Goal: Use online tool/utility: Utilize a website feature to perform a specific function

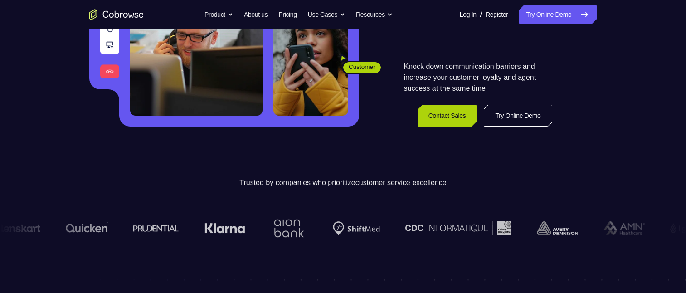
scroll to position [91, 0]
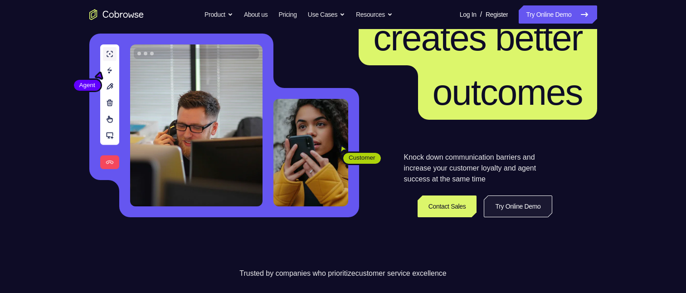
click at [525, 210] on link "Try Online Demo" at bounding box center [518, 206] width 68 height 22
click at [525, 209] on link "Try Online Demo" at bounding box center [518, 206] width 68 height 22
drag, startPoint x: 525, startPoint y: 209, endPoint x: 433, endPoint y: 126, distance: 123.6
click at [526, 209] on link "Try Online Demo" at bounding box center [518, 206] width 68 height 22
click at [526, 204] on link "Try Online Demo" at bounding box center [518, 206] width 68 height 22
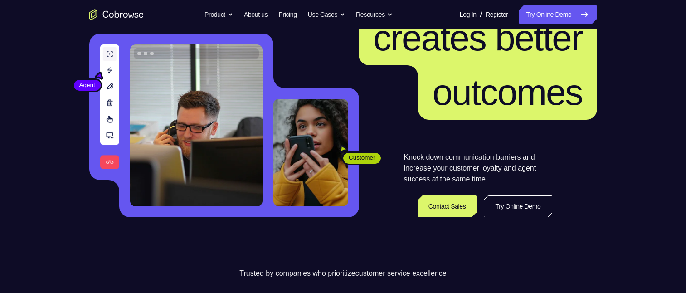
click at [526, 204] on link "Try Online Demo" at bounding box center [518, 206] width 68 height 22
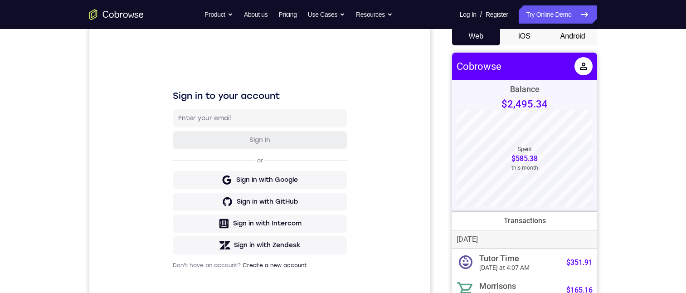
click at [568, 36] on button "Android" at bounding box center [573, 36] width 49 height 18
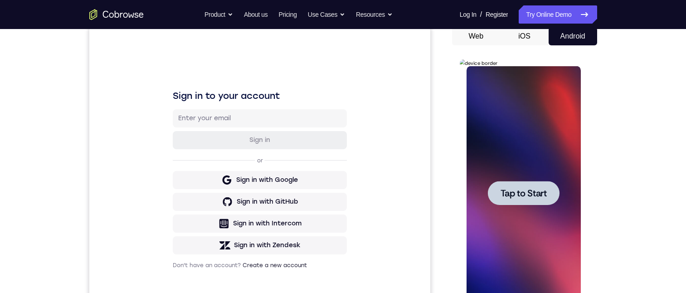
click at [522, 189] on span "Tap to Start" at bounding box center [524, 193] width 46 height 9
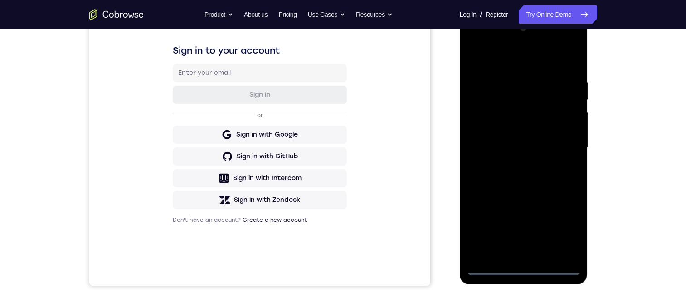
click at [525, 268] on div at bounding box center [524, 148] width 114 height 254
click at [522, 267] on div at bounding box center [524, 148] width 114 height 254
click at [564, 223] on div at bounding box center [524, 148] width 114 height 254
click at [498, 39] on div at bounding box center [524, 148] width 114 height 254
click at [495, 41] on div at bounding box center [524, 148] width 114 height 254
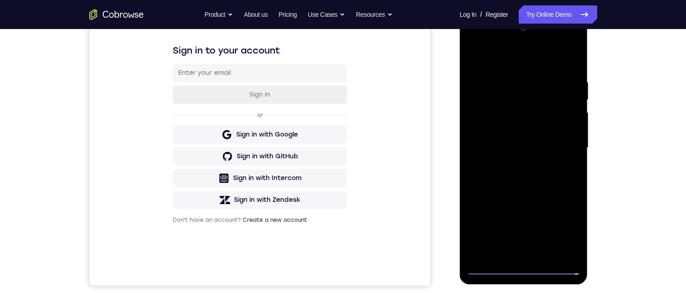
click at [495, 41] on div at bounding box center [524, 148] width 114 height 254
click at [568, 144] on div at bounding box center [524, 148] width 114 height 254
drag, startPoint x: 535, startPoint y: 165, endPoint x: 534, endPoint y: 160, distance: 4.7
click at [535, 165] on div at bounding box center [524, 148] width 114 height 254
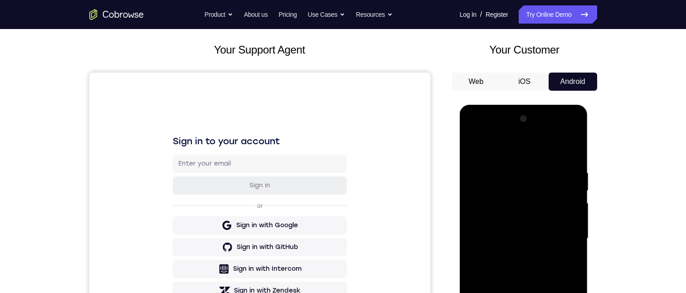
scroll to position [91, 0]
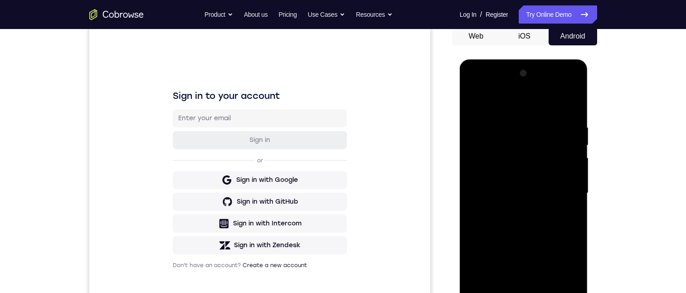
click at [495, 180] on div at bounding box center [524, 193] width 114 height 254
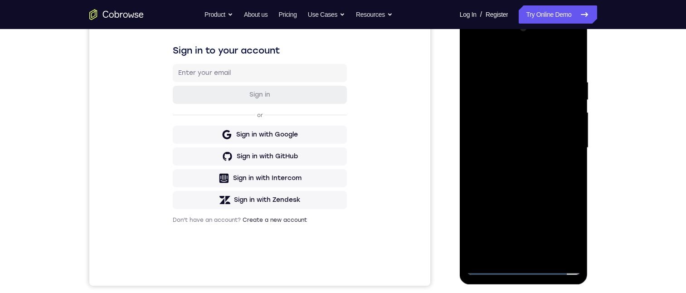
click at [469, 57] on div at bounding box center [524, 148] width 114 height 254
drag, startPoint x: 469, startPoint y: 57, endPoint x: 919, endPoint y: 72, distance: 450.5
click at [469, 57] on div at bounding box center [524, 148] width 114 height 254
click at [493, 267] on div at bounding box center [524, 148] width 114 height 254
click at [511, 165] on div at bounding box center [524, 148] width 114 height 254
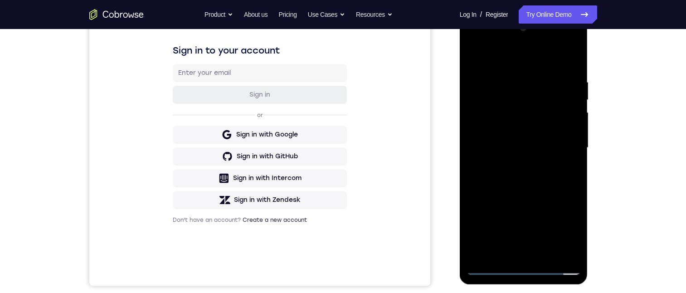
click at [508, 137] on div at bounding box center [524, 148] width 114 height 254
click at [501, 129] on div at bounding box center [524, 148] width 114 height 254
click at [510, 147] on div at bounding box center [524, 148] width 114 height 254
click at [484, 180] on div at bounding box center [524, 148] width 114 height 254
click at [511, 206] on div at bounding box center [524, 148] width 114 height 254
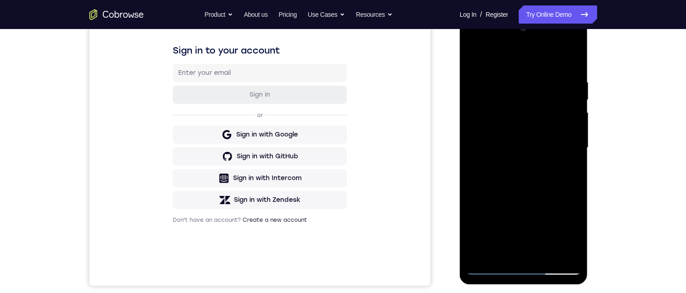
click at [513, 201] on div at bounding box center [524, 148] width 114 height 254
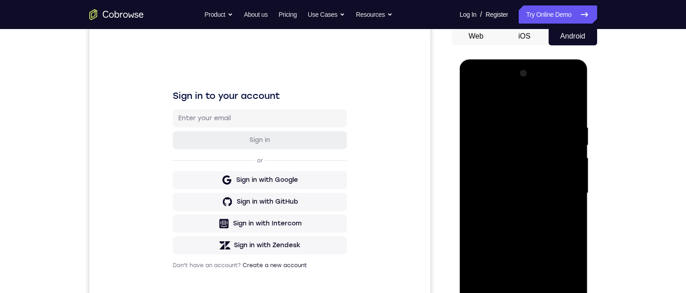
click at [530, 144] on div at bounding box center [524, 193] width 114 height 254
click at [521, 191] on div at bounding box center [524, 193] width 114 height 254
click at [471, 178] on div at bounding box center [524, 193] width 114 height 254
click at [468, 84] on div at bounding box center [524, 193] width 114 height 254
click at [472, 86] on div at bounding box center [524, 193] width 114 height 254
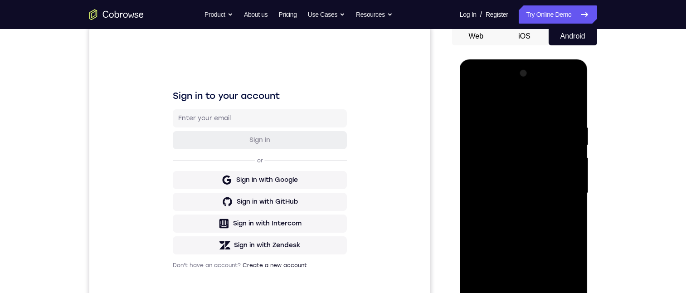
scroll to position [136, 0]
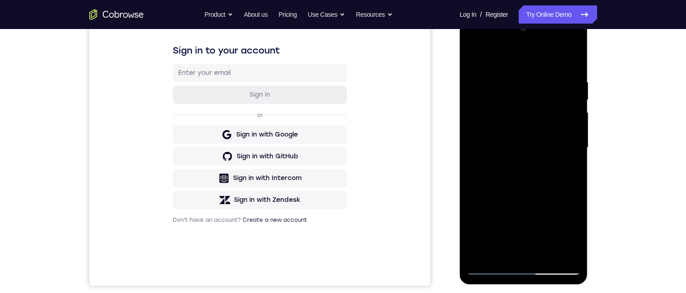
click at [511, 117] on div at bounding box center [524, 148] width 114 height 254
click at [509, 99] on div at bounding box center [524, 148] width 114 height 254
click at [502, 70] on div at bounding box center [524, 148] width 114 height 254
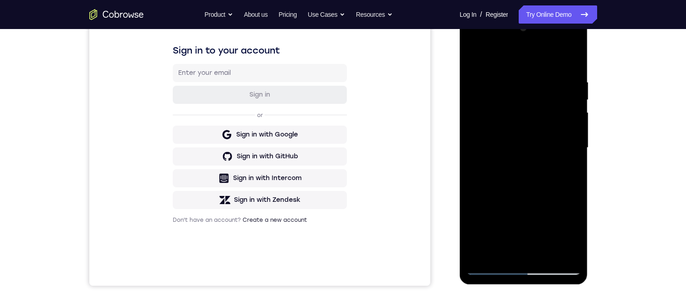
click at [472, 54] on div at bounding box center [524, 148] width 114 height 254
click at [472, 52] on div at bounding box center [524, 148] width 114 height 254
click at [511, 99] on div at bounding box center [524, 148] width 114 height 254
click at [511, 177] on div at bounding box center [524, 148] width 114 height 254
click at [468, 54] on div at bounding box center [524, 148] width 114 height 254
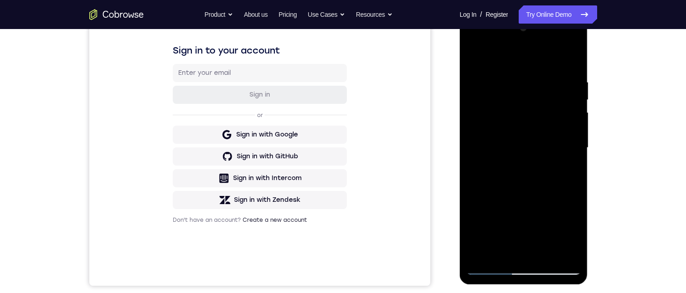
click at [514, 120] on div at bounding box center [524, 148] width 114 height 254
click at [471, 55] on div at bounding box center [524, 148] width 114 height 254
drag, startPoint x: 523, startPoint y: 253, endPoint x: 919, endPoint y: 102, distance: 424.4
click at [523, 253] on div at bounding box center [524, 148] width 114 height 254
click at [472, 56] on div at bounding box center [524, 148] width 114 height 254
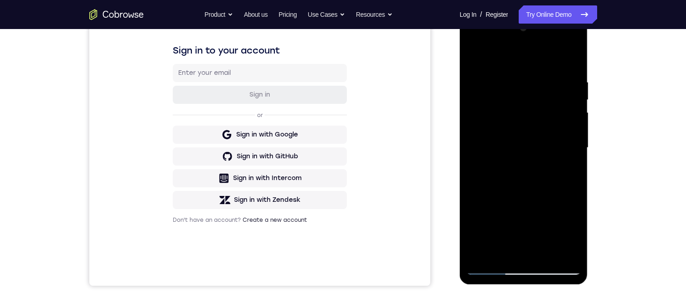
drag, startPoint x: 490, startPoint y: 266, endPoint x: 482, endPoint y: 271, distance: 8.8
click at [491, 266] on div at bounding box center [524, 148] width 114 height 254
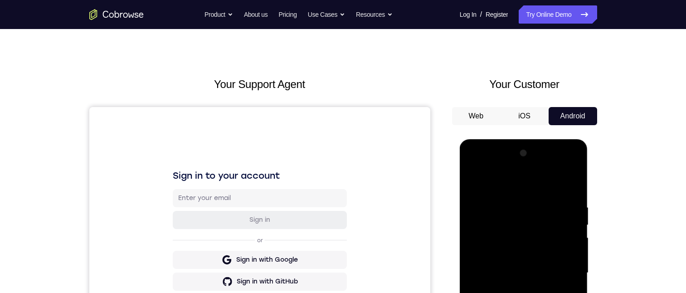
scroll to position [91, 0]
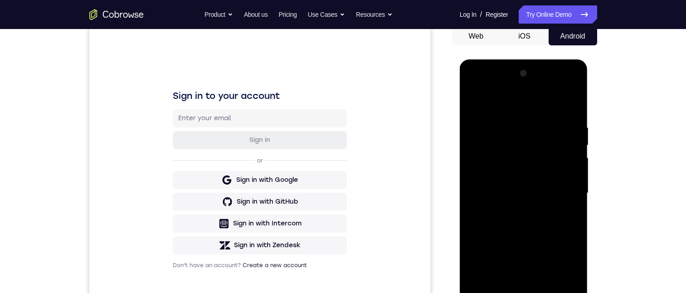
click at [471, 84] on div at bounding box center [524, 193] width 114 height 254
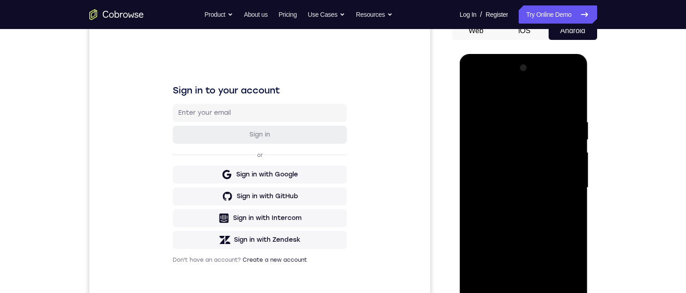
scroll to position [136, 0]
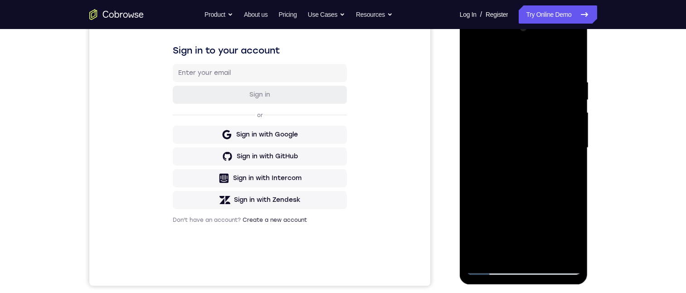
click at [489, 267] on div at bounding box center [524, 148] width 114 height 254
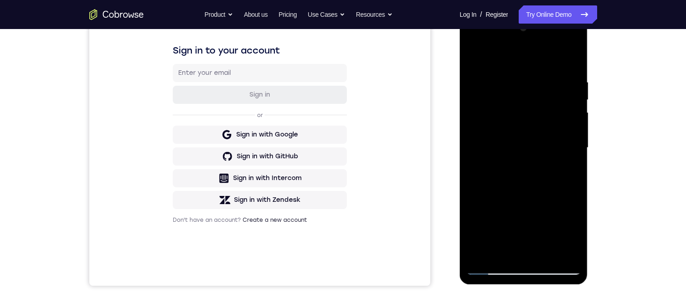
click at [489, 267] on div at bounding box center [524, 148] width 114 height 254
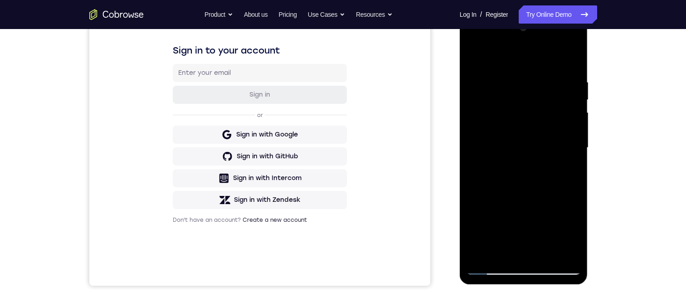
click at [560, 227] on div at bounding box center [524, 148] width 114 height 254
click at [483, 117] on div at bounding box center [524, 148] width 114 height 254
click at [533, 148] on div at bounding box center [524, 148] width 114 height 254
click at [514, 145] on div at bounding box center [524, 148] width 114 height 254
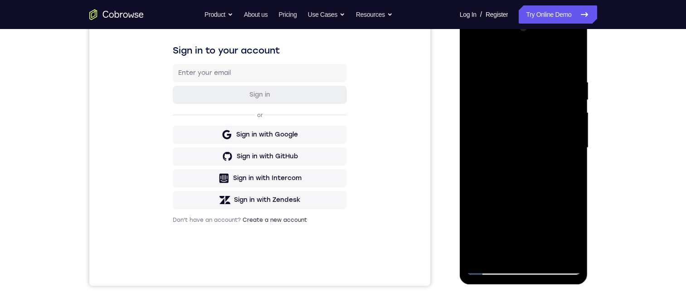
click at [514, 147] on div at bounding box center [524, 148] width 114 height 254
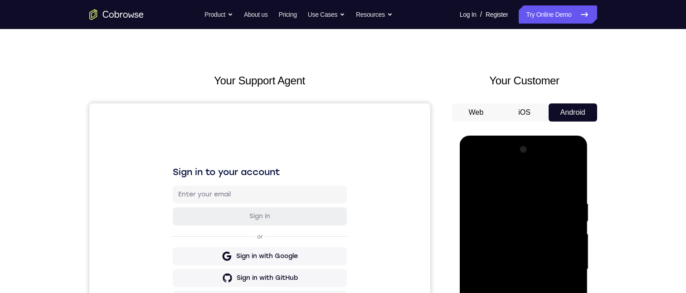
scroll to position [0, 0]
